Goal: Entertainment & Leisure: Consume media (video, audio)

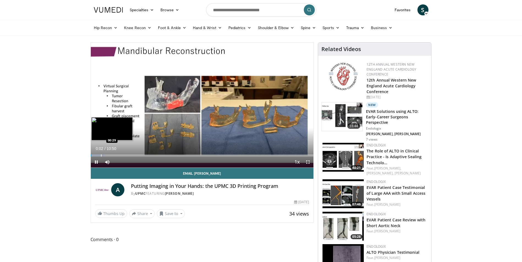
click at [101, 155] on div "Progress Bar" at bounding box center [101, 156] width 1 height 2
click at [113, 155] on div "Progress Bar" at bounding box center [113, 156] width 1 height 2
click at [117, 155] on div "Progress Bar" at bounding box center [117, 156] width 1 height 2
click at [121, 156] on div "Loaded : 21.50% 01:17 01:20" at bounding box center [202, 156] width 223 height 2
click at [126, 156] on div "10 seconds Tap to unmute" at bounding box center [202, 105] width 223 height 125
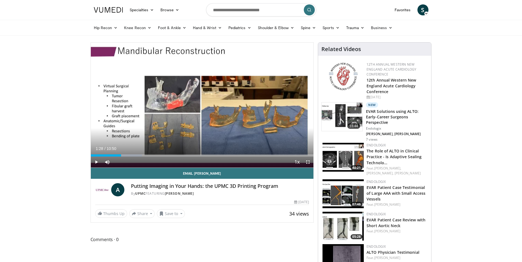
click at [131, 157] on div "Current Time 1:28 / Duration 10:50 Play Skip Backward Skip Forward Mute Loaded …" at bounding box center [202, 162] width 223 height 11
click at [129, 156] on div "Progress Bar" at bounding box center [129, 156] width 1 height 2
click at [136, 156] on div "Progress Bar" at bounding box center [136, 156] width 1 height 2
click at [153, 157] on div "Current Time 2:11 / Duration 10:50 Play Skip Backward Skip Forward Mute Loaded …" at bounding box center [202, 162] width 223 height 11
click at [150, 156] on div "Progress Bar" at bounding box center [150, 156] width 1 height 2
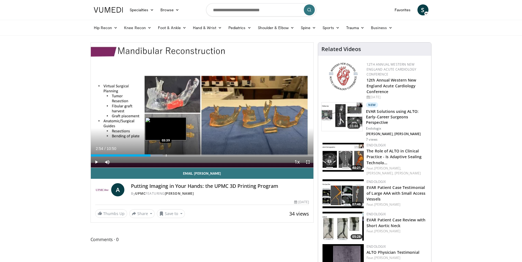
click at [166, 156] on div "Progress Bar" at bounding box center [166, 156] width 1 height 2
click at [179, 157] on div "Loaded : 0.00% 03:41 04:13" at bounding box center [202, 156] width 223 height 2
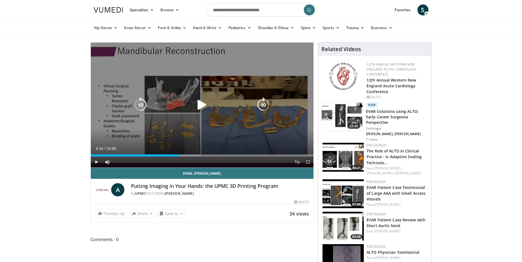
click at [130, 119] on div "10 seconds Tap to unmute" at bounding box center [202, 105] width 223 height 125
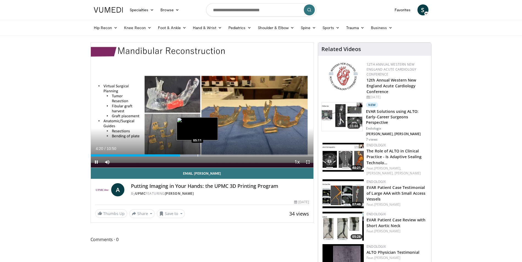
click at [197, 155] on div "Loaded : 49.28% 04:20 05:11" at bounding box center [202, 156] width 223 height 2
click at [216, 155] on div "Progress Bar" at bounding box center [216, 156] width 1 height 2
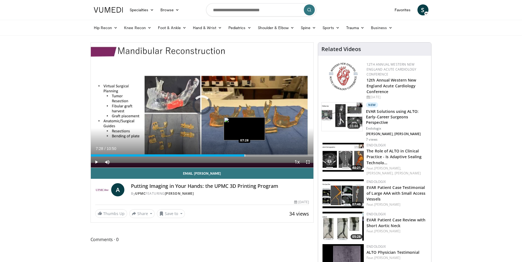
click at [244, 154] on div "Loaded : 0.00% 06:05 07:28" at bounding box center [202, 154] width 223 height 5
click at [253, 155] on div "Progress Bar" at bounding box center [253, 156] width 1 height 2
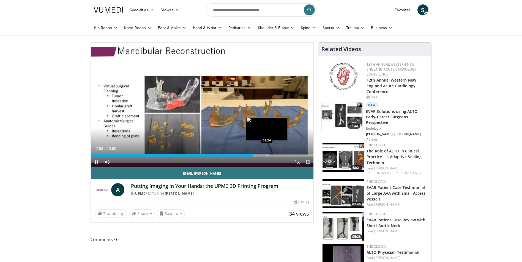
click at [267, 156] on div "Progress Bar" at bounding box center [267, 156] width 1 height 2
click at [279, 154] on div "Loaded : 89.09% 08:35 09:08" at bounding box center [202, 154] width 223 height 5
click at [287, 155] on div "Progress Bar" at bounding box center [287, 156] width 1 height 2
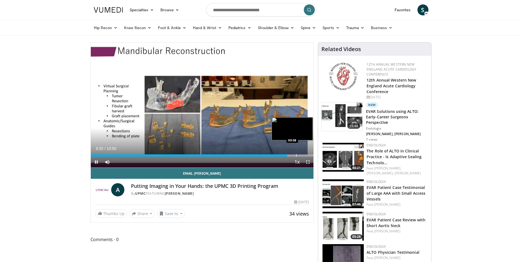
click at [296, 155] on div "Progress Bar" at bounding box center [296, 156] width 1 height 2
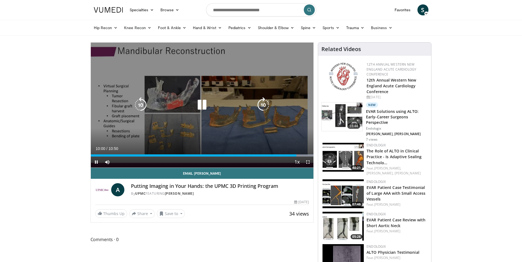
click at [205, 105] on icon "Video Player" at bounding box center [201, 104] width 15 height 15
